Goal: Navigation & Orientation: Find specific page/section

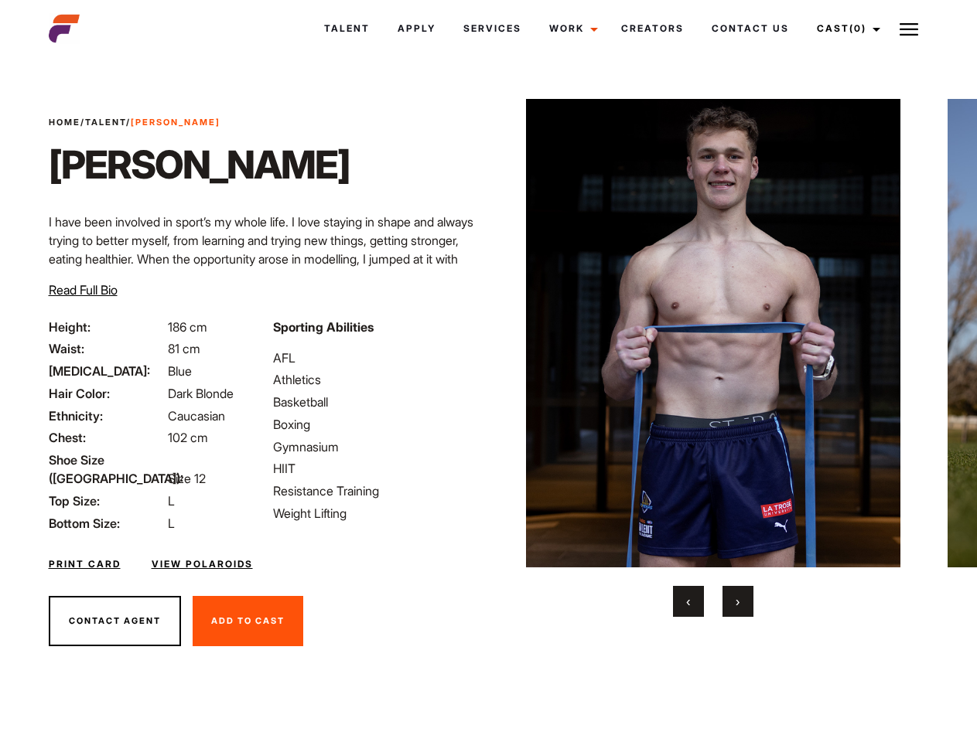
click at [844, 29] on link "Cast (0)" at bounding box center [846, 29] width 87 height 42
click at [909, 29] on img at bounding box center [908, 29] width 19 height 19
click at [712, 358] on img at bounding box center [713, 333] width 375 height 469
click at [488, 333] on div "Sporting Abilities AFL Athletics Basketball Boxing Gymnasium HIIT Resistance Tr…" at bounding box center [376, 425] width 224 height 215
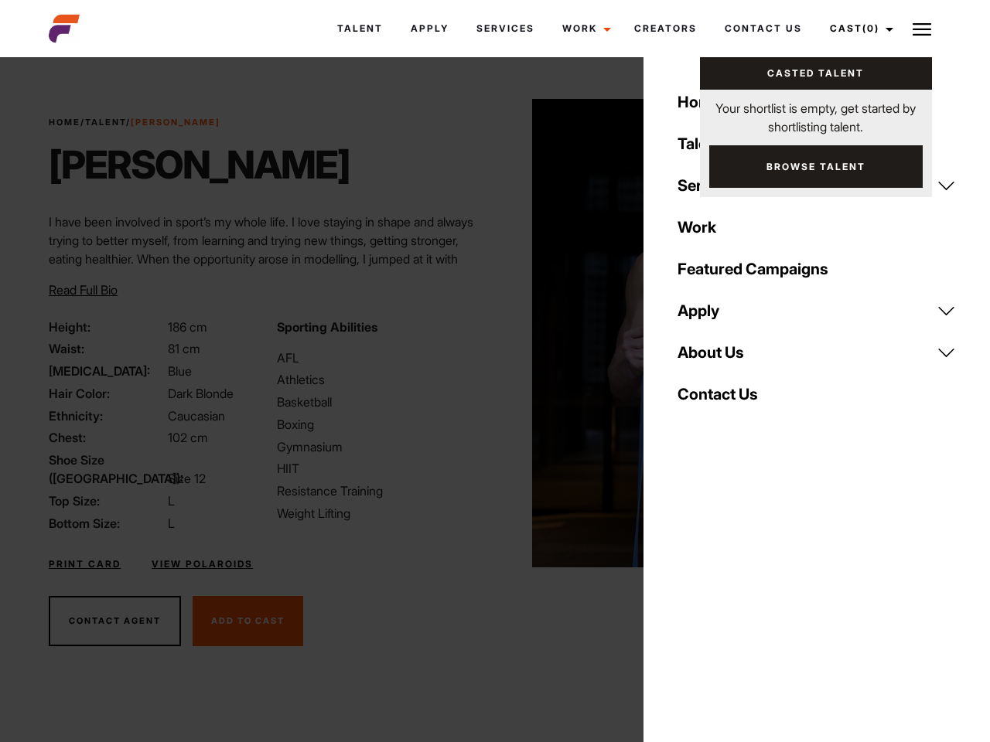
click at [688, 602] on button "‹" at bounding box center [697, 601] width 31 height 31
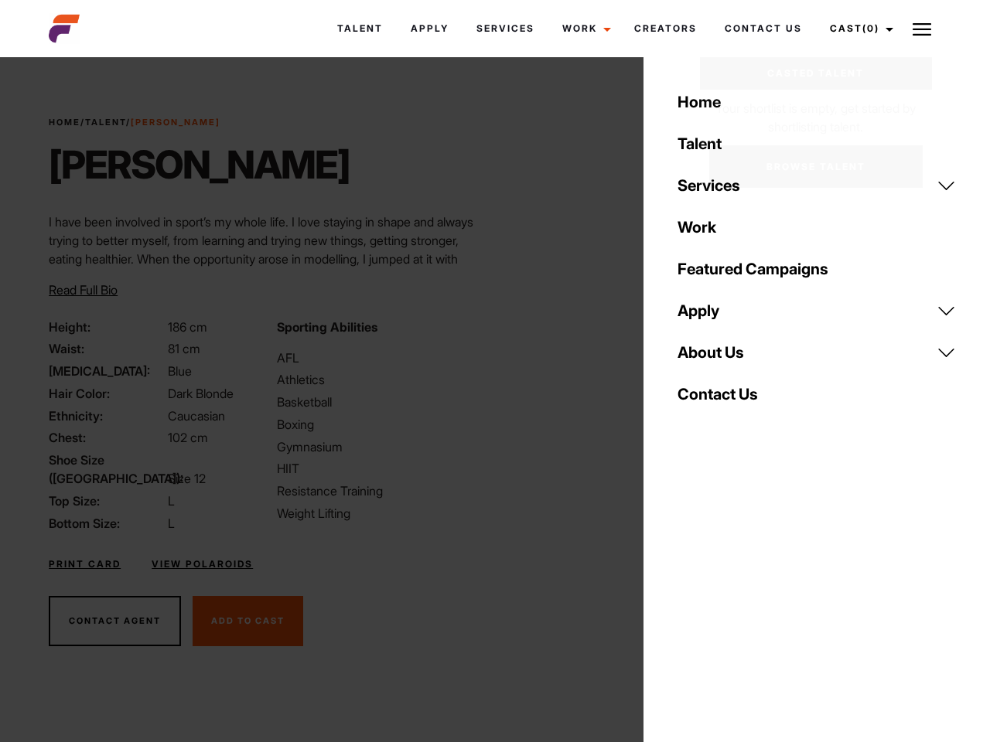
click at [738, 602] on button "›" at bounding box center [747, 601] width 31 height 31
